Goal: Task Accomplishment & Management: Manage account settings

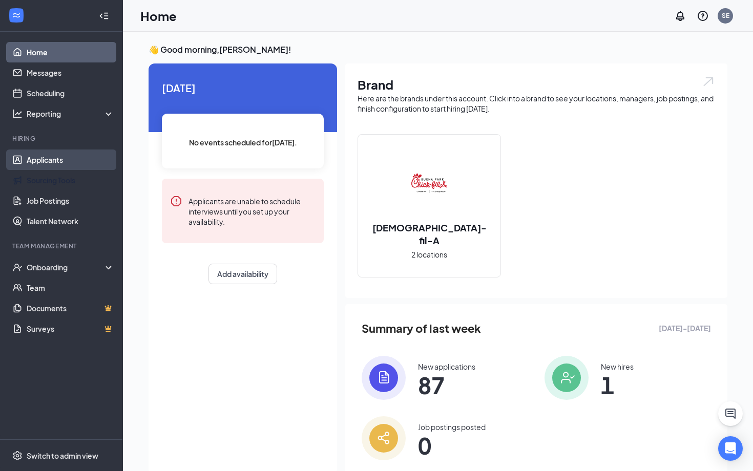
click at [66, 155] on link "Applicants" at bounding box center [71, 160] width 88 height 20
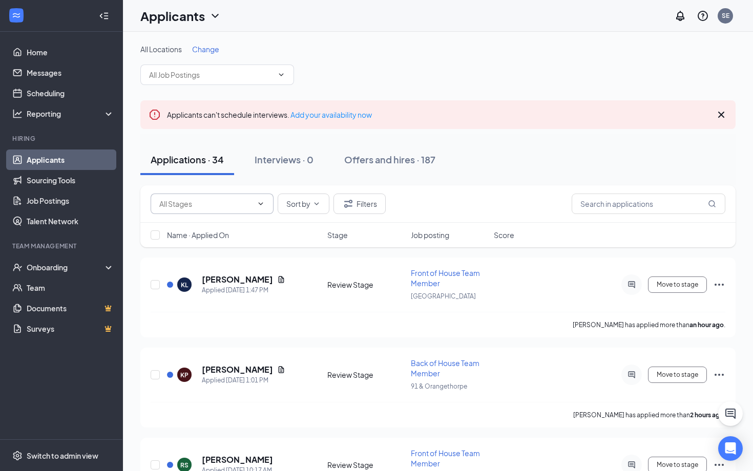
click at [205, 209] on span at bounding box center [212, 204] width 123 height 20
click at [209, 203] on input "text" at bounding box center [205, 203] width 93 height 11
click at [222, 269] on div "Phone Interview (8)" at bounding box center [199, 270] width 64 height 11
type input "Phone Interview (8)"
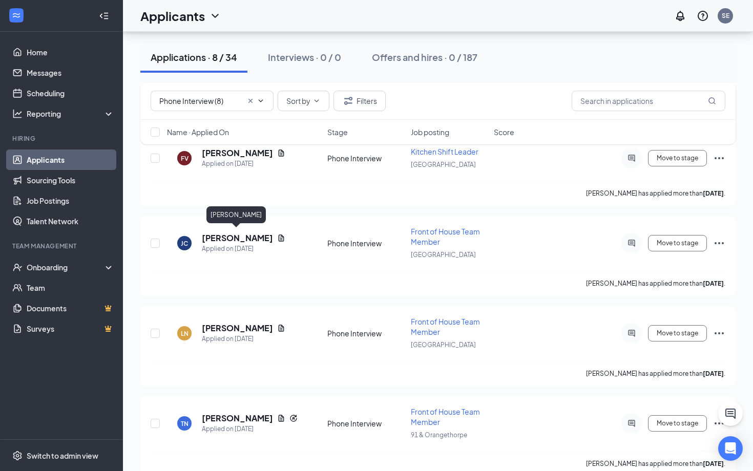
scroll to position [314, 0]
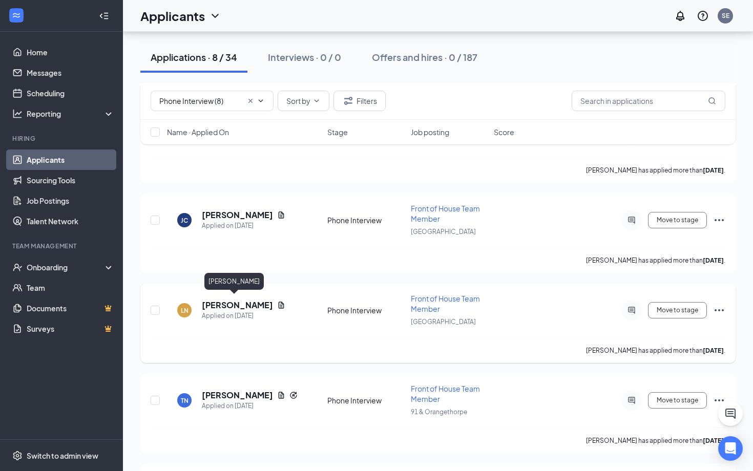
click at [231, 300] on h5 "[PERSON_NAME]" at bounding box center [237, 305] width 71 height 11
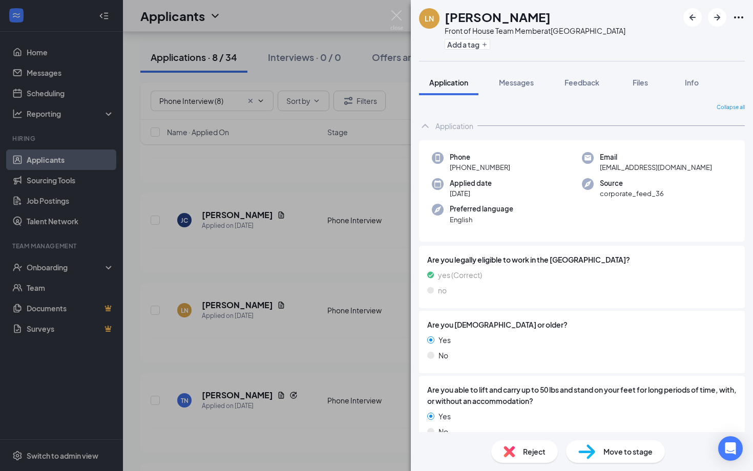
click at [486, 16] on h1 "[PERSON_NAME]" at bounding box center [498, 16] width 106 height 17
copy h1 "[PERSON_NAME]"
click at [615, 168] on span "[EMAIL_ADDRESS][DOMAIN_NAME]" at bounding box center [656, 167] width 112 height 10
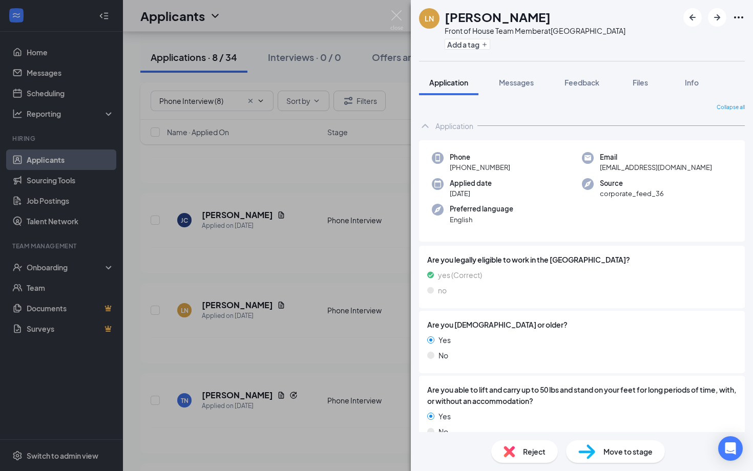
click at [615, 168] on span "[EMAIL_ADDRESS][DOMAIN_NAME]" at bounding box center [656, 167] width 112 height 10
copy span "[EMAIL_ADDRESS][DOMAIN_NAME]"
click at [481, 170] on span "[PHONE_NUMBER]" at bounding box center [480, 167] width 60 height 10
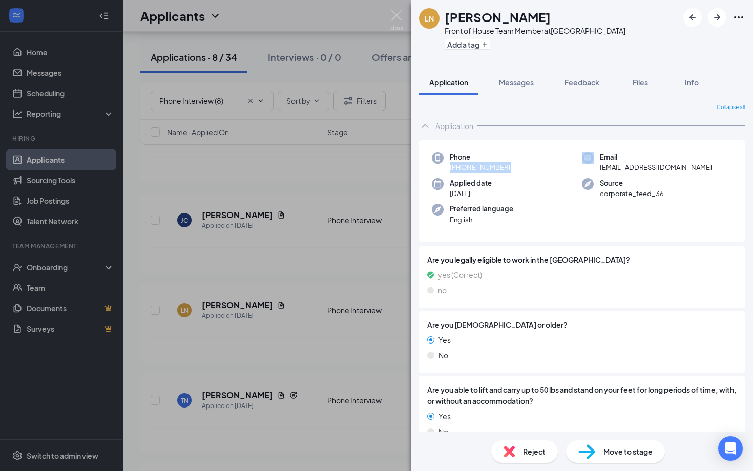
click at [481, 170] on span "[PHONE_NUMBER]" at bounding box center [480, 167] width 60 height 10
copy span "[PHONE_NUMBER]"
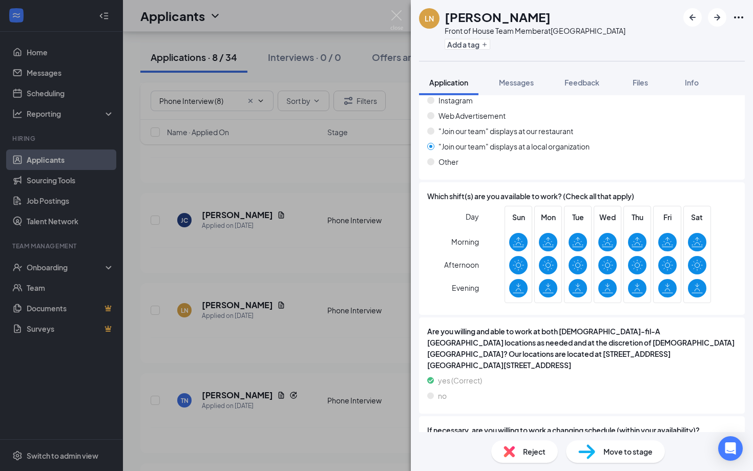
scroll to position [991, 0]
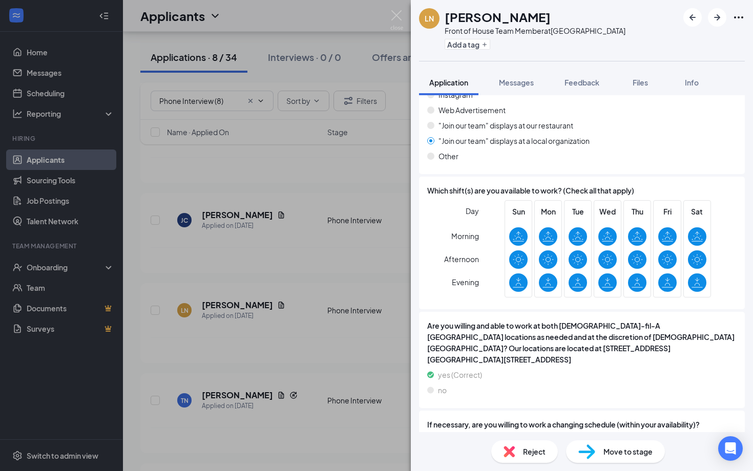
click at [233, 205] on div "LN [PERSON_NAME] Front of House Team Member at [GEOGRAPHIC_DATA] Add a tag Appl…" at bounding box center [376, 235] width 753 height 471
click at [131, 102] on div "LN [PERSON_NAME] Front of House Team Member at [GEOGRAPHIC_DATA] Add a tag Appl…" at bounding box center [376, 235] width 753 height 471
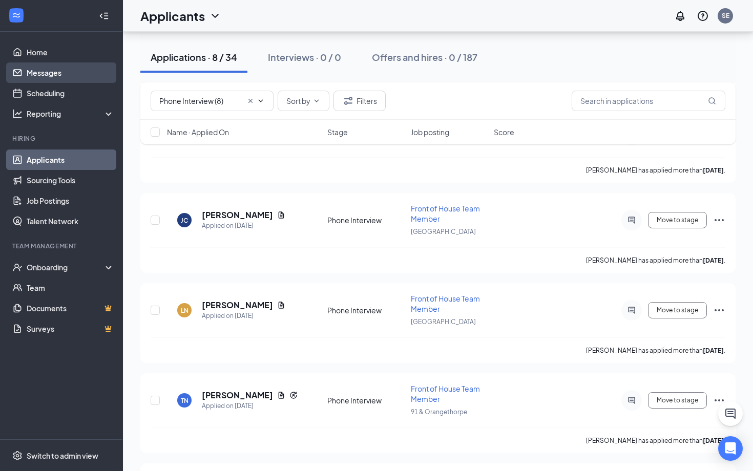
click at [72, 78] on link "Messages" at bounding box center [71, 72] width 88 height 20
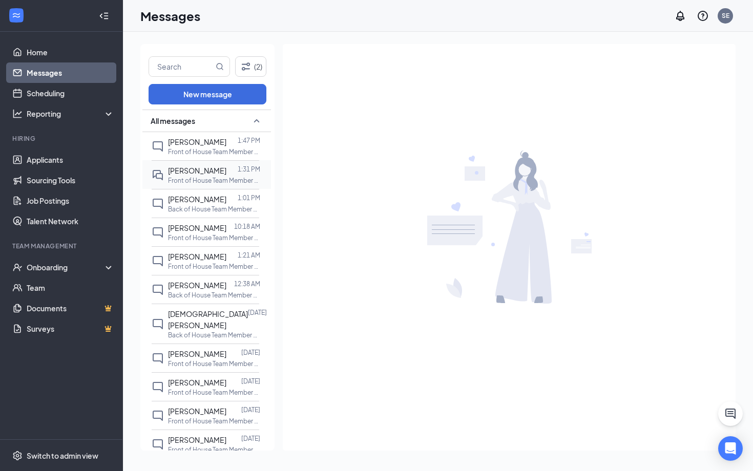
click at [206, 170] on span "[PERSON_NAME]" at bounding box center [197, 170] width 58 height 9
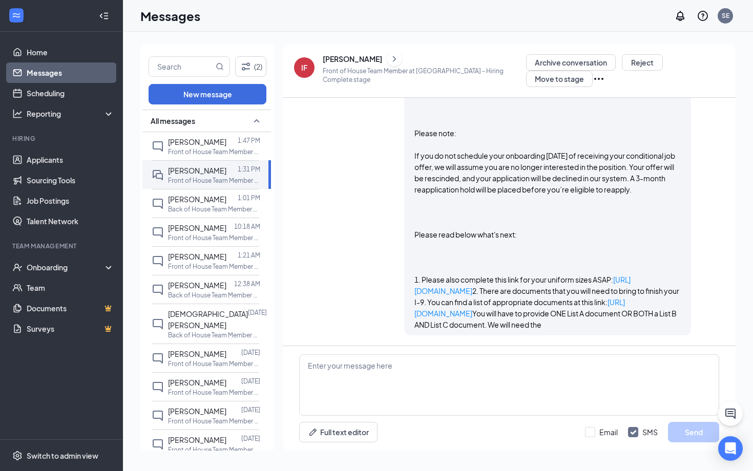
scroll to position [1592, 0]
click at [86, 54] on link "Home" at bounding box center [71, 52] width 88 height 20
